Goal: Check status: Check status

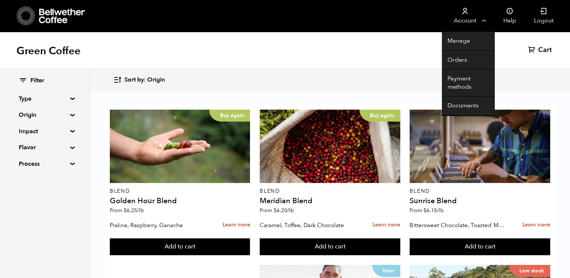
click at [490, 18] on li "Account Manage Orders Payment methods Documents" at bounding box center [468, 16] width 52 height 32
click at [460, 58] on link "Orders" at bounding box center [468, 60] width 52 height 19
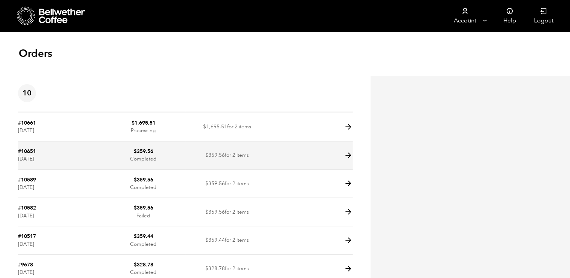
click at [347, 154] on icon at bounding box center [348, 155] width 9 height 9
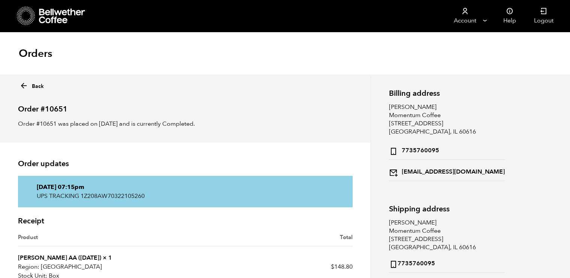
click at [129, 197] on p "UPS TRACKING 1Z208AW70322105260" at bounding box center [185, 196] width 297 height 9
copy p "1Z208AW70322105260"
